Goal: Transaction & Acquisition: Purchase product/service

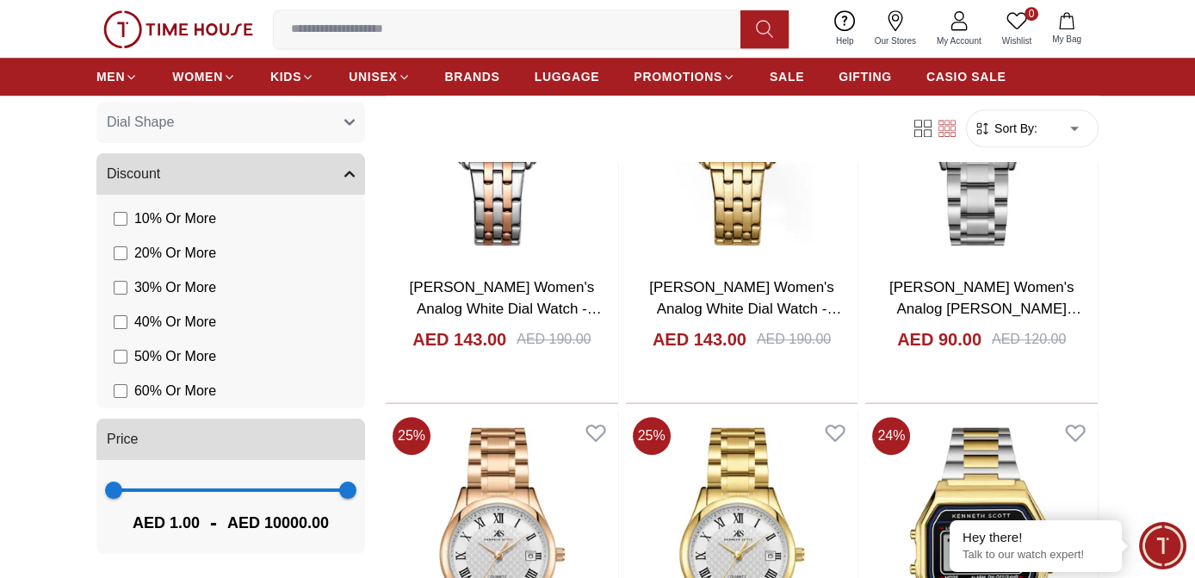
scroll to position [2268, 0]
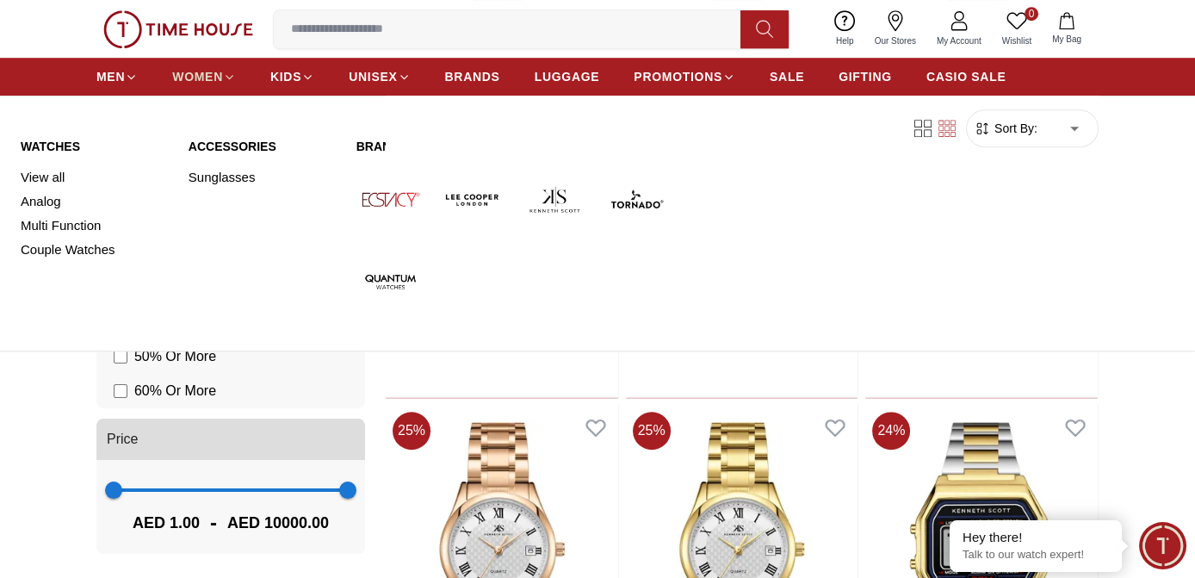
click at [214, 71] on span "WOMEN" at bounding box center [197, 76] width 51 height 17
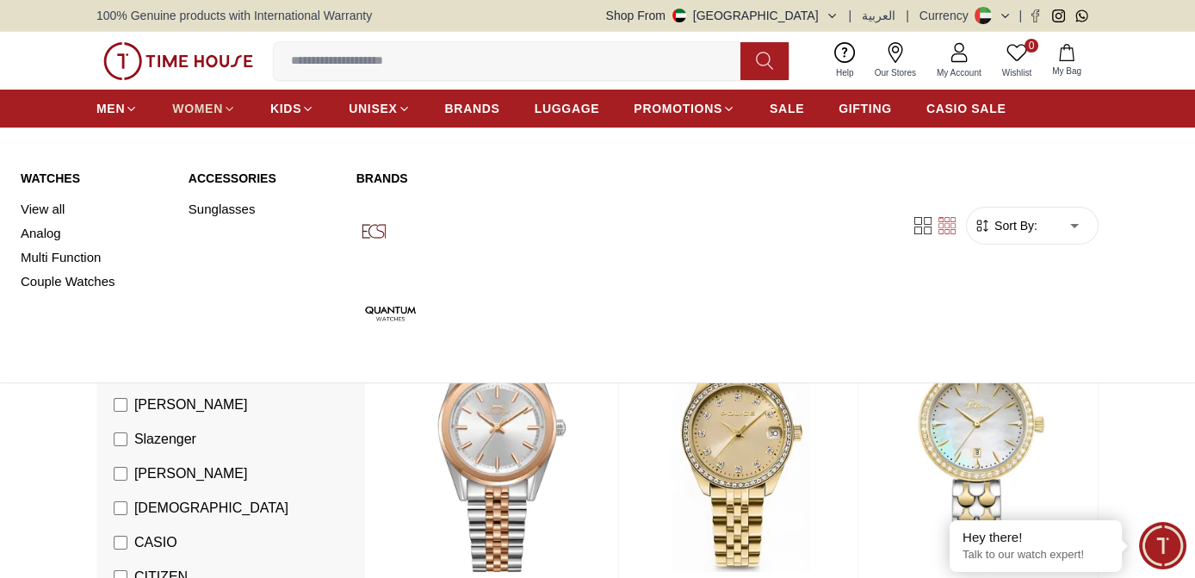
click at [195, 117] on link "WOMEN" at bounding box center [204, 108] width 64 height 31
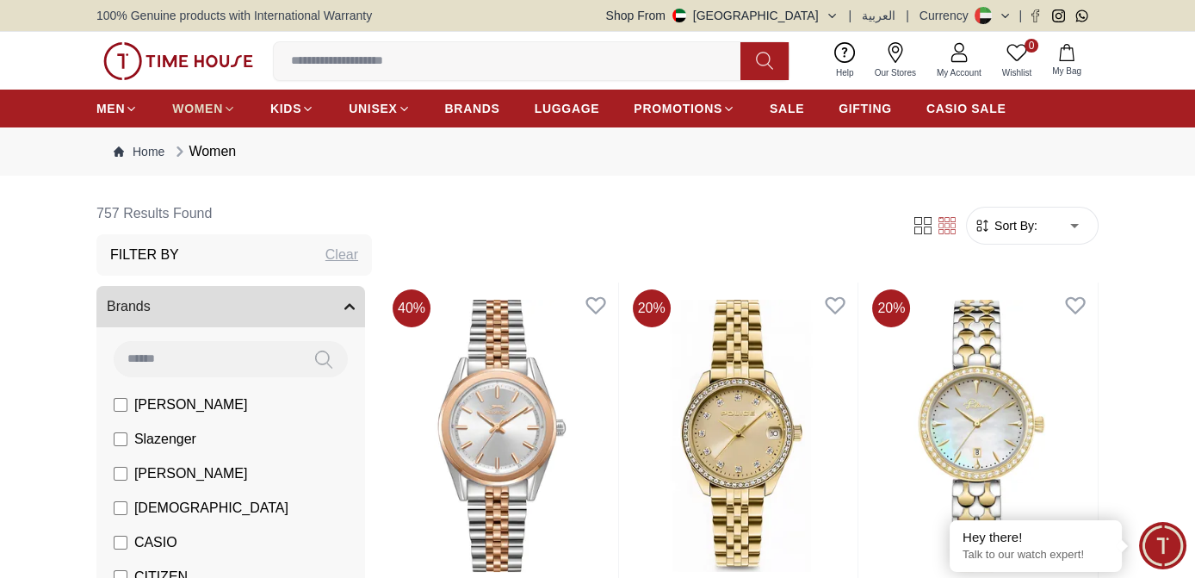
click at [195, 117] on link "WOMEN" at bounding box center [204, 108] width 64 height 31
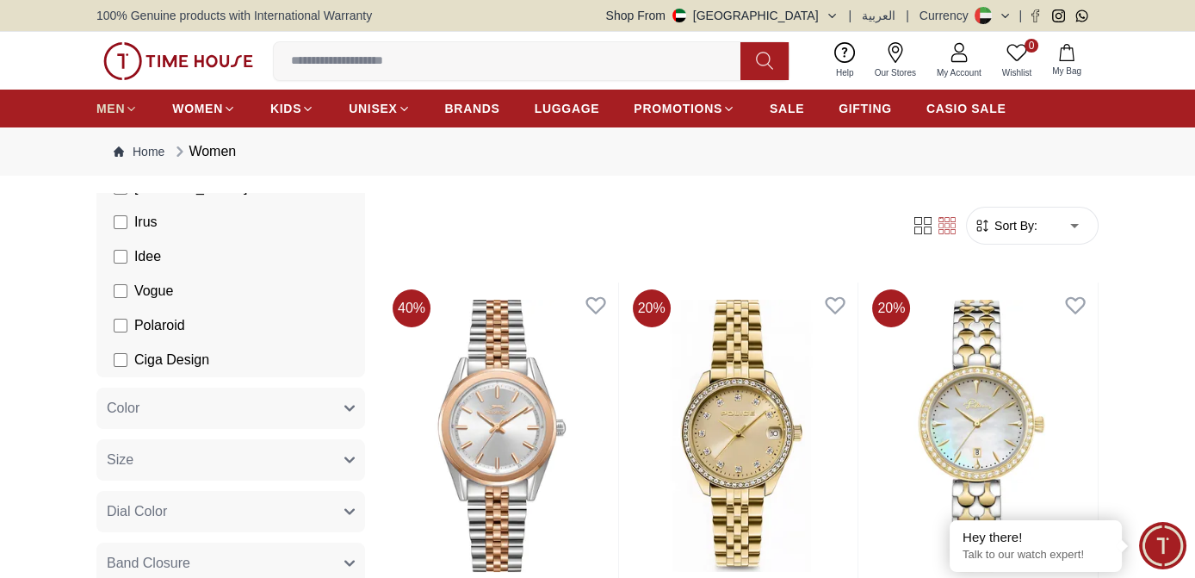
scroll to position [493, 0]
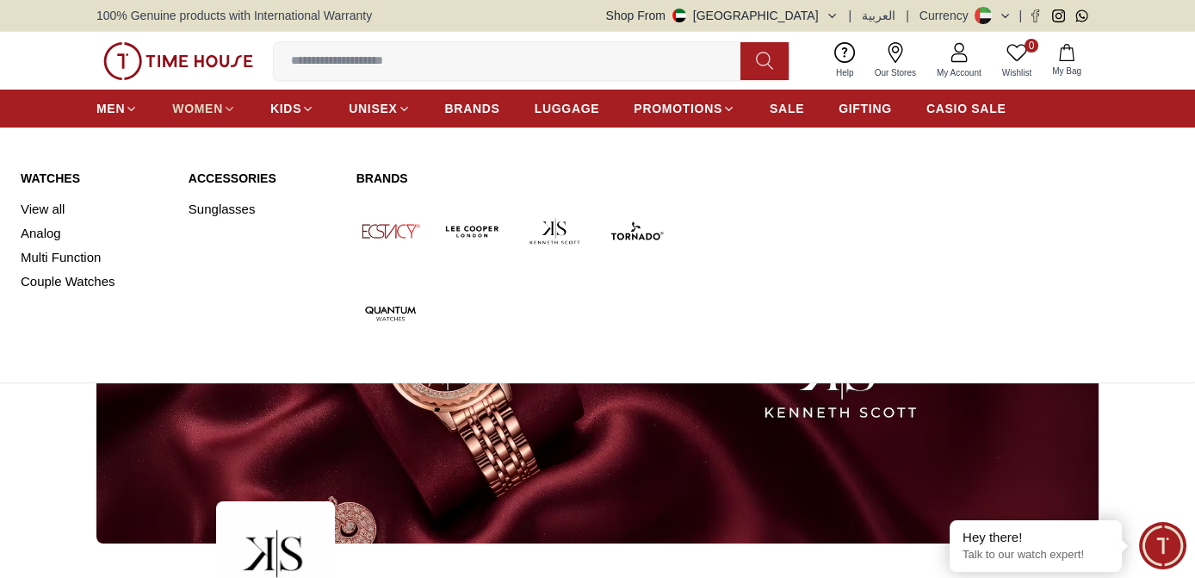
click at [188, 93] on link "WOMEN" at bounding box center [204, 108] width 64 height 31
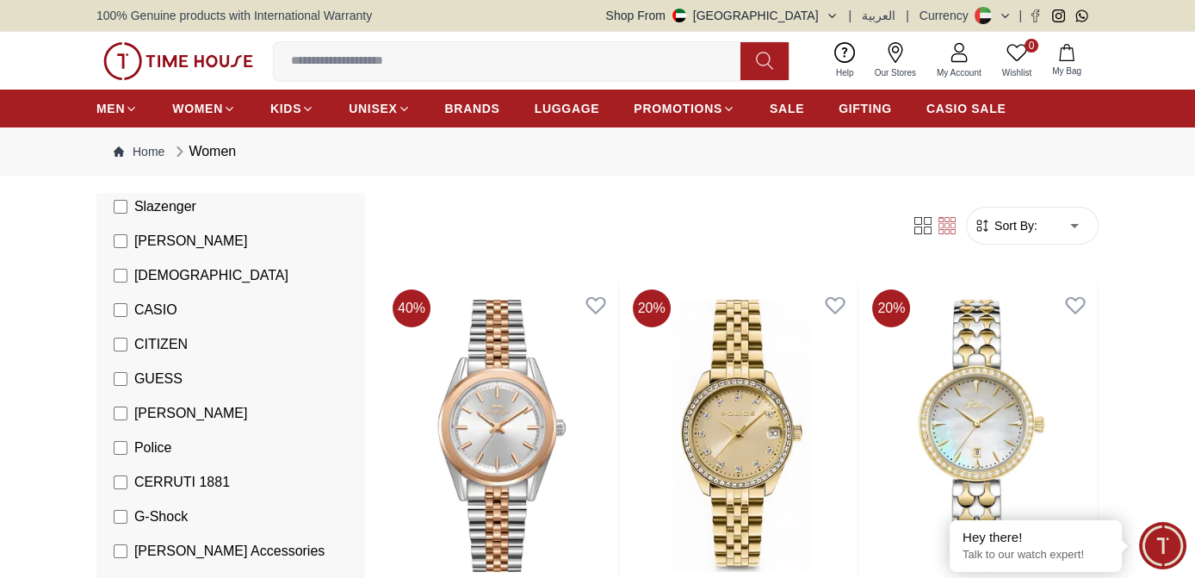
scroll to position [232, 0]
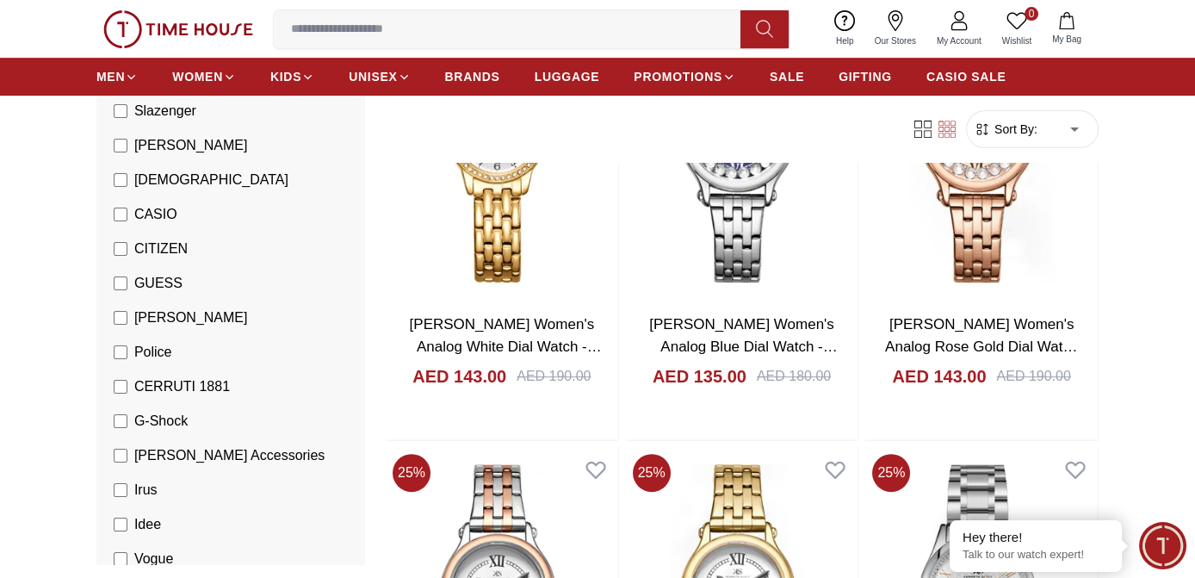
scroll to position [1228, 0]
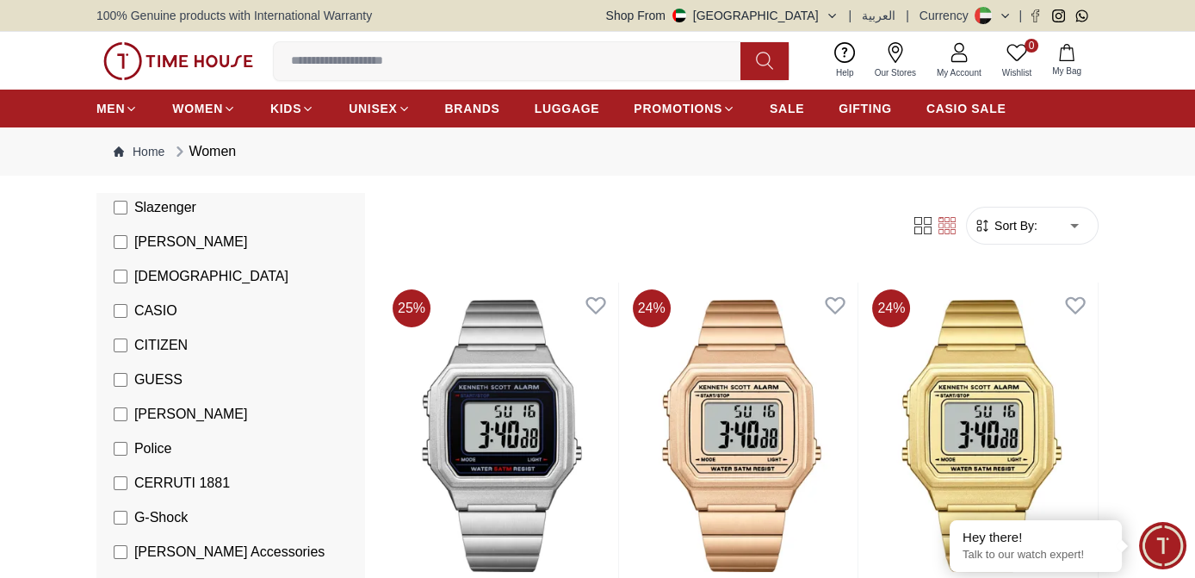
click at [686, 15] on img "button" at bounding box center [680, 16] width 14 height 14
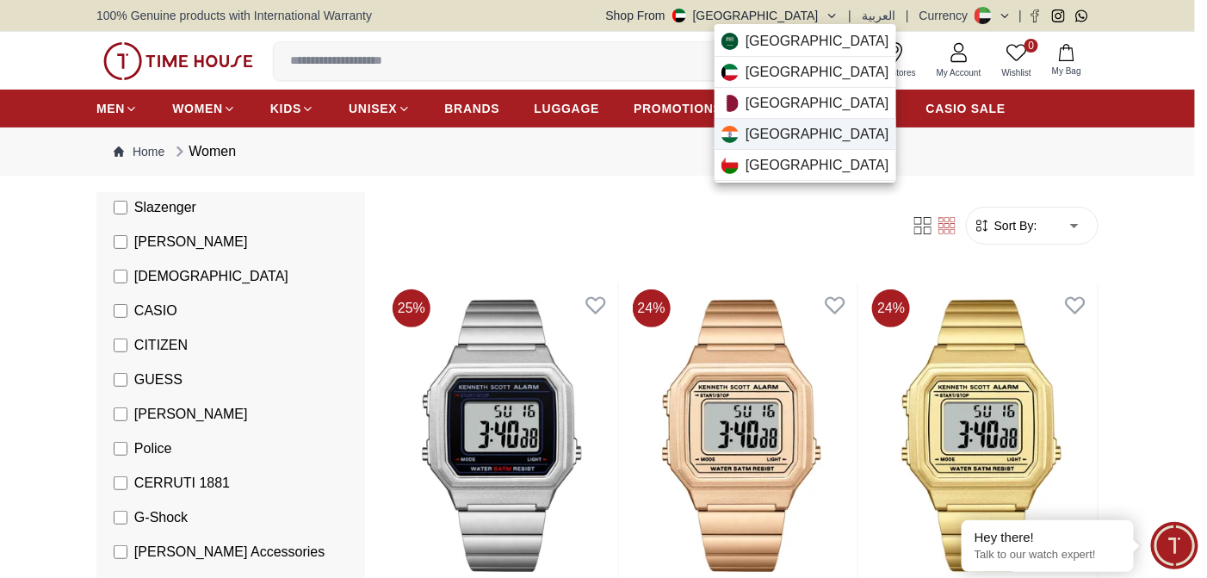
click at [764, 130] on span "[GEOGRAPHIC_DATA]" at bounding box center [818, 134] width 144 height 21
